Goal: Navigation & Orientation: Go to known website

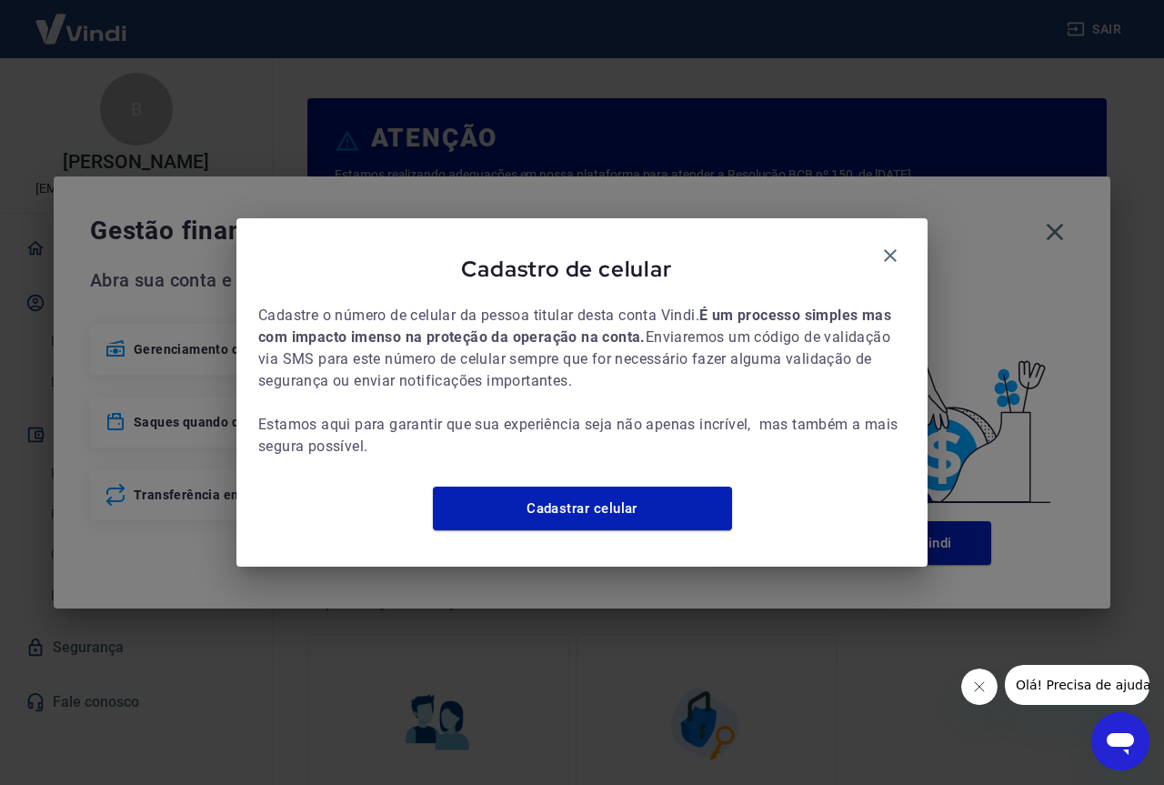
drag, startPoint x: 885, startPoint y: 232, endPoint x: 1021, endPoint y: 241, distance: 135.9
click at [891, 240] on button "button" at bounding box center [890, 255] width 31 height 31
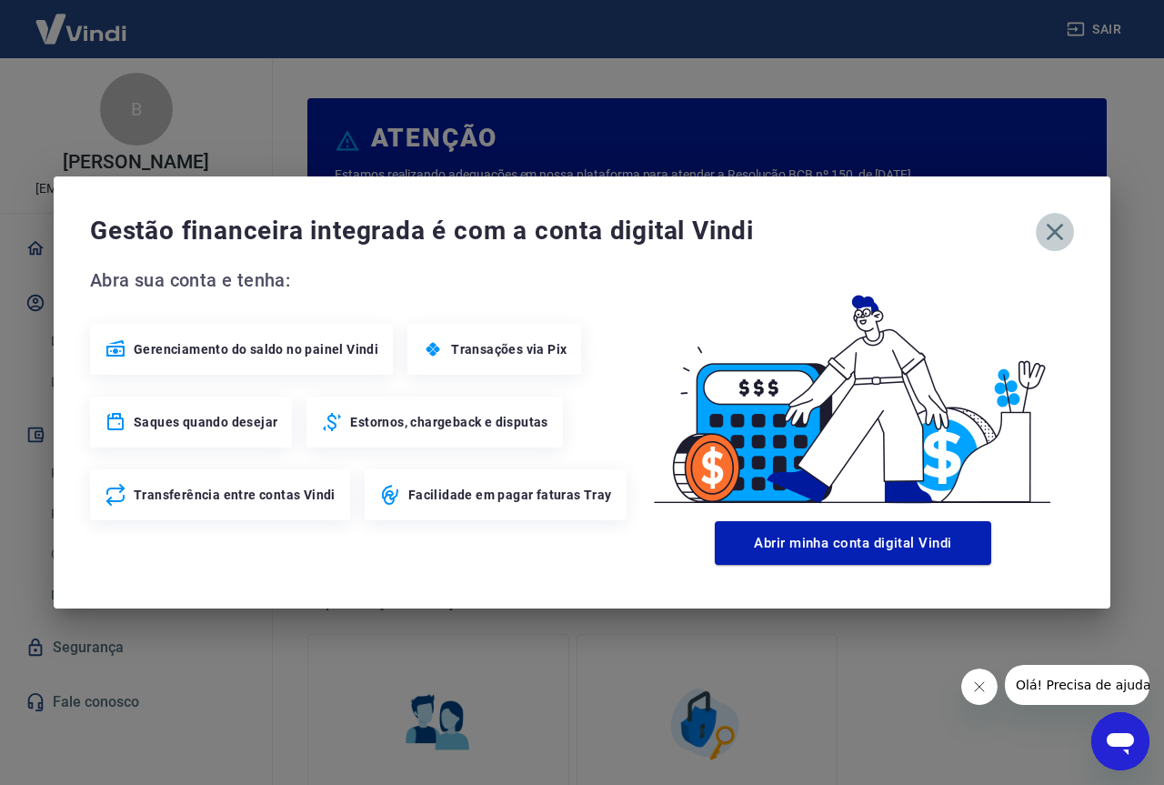
click at [1070, 233] on button "button" at bounding box center [1055, 232] width 38 height 38
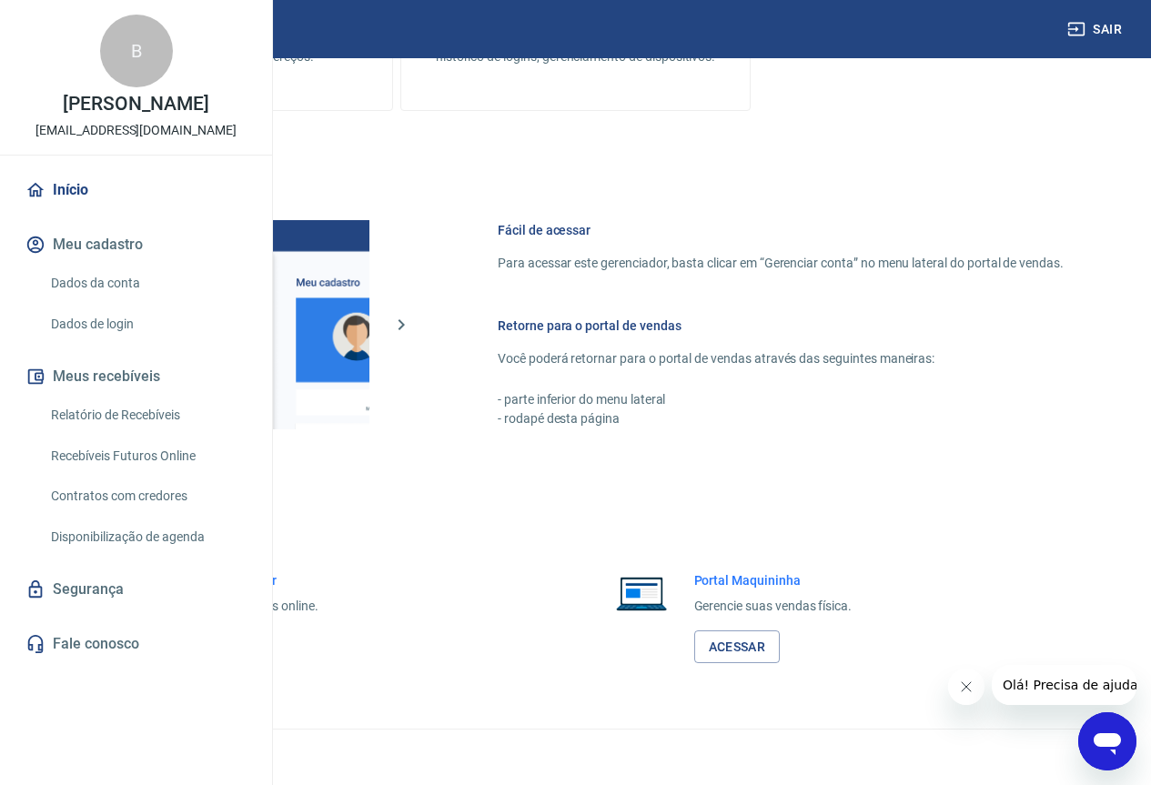
scroll to position [896, 0]
click at [243, 638] on link "Acessar" at bounding box center [199, 647] width 86 height 34
